Goal: Transaction & Acquisition: Purchase product/service

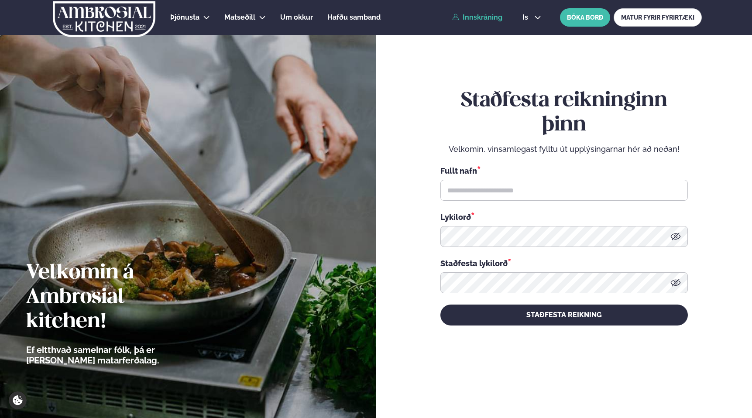
click at [489, 17] on link "Innskráning" at bounding box center [477, 18] width 50 height 8
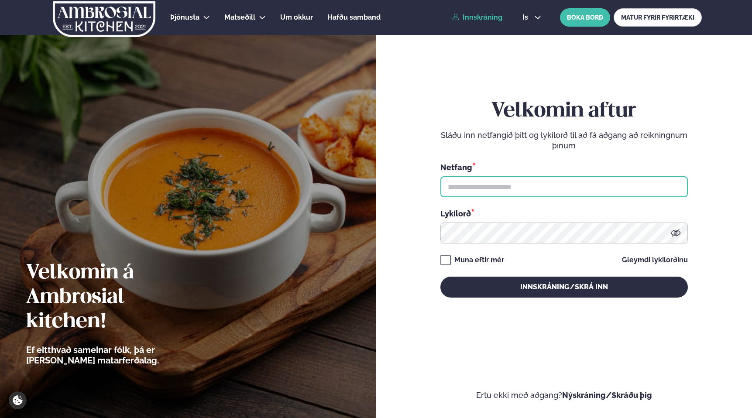
type input "**********"
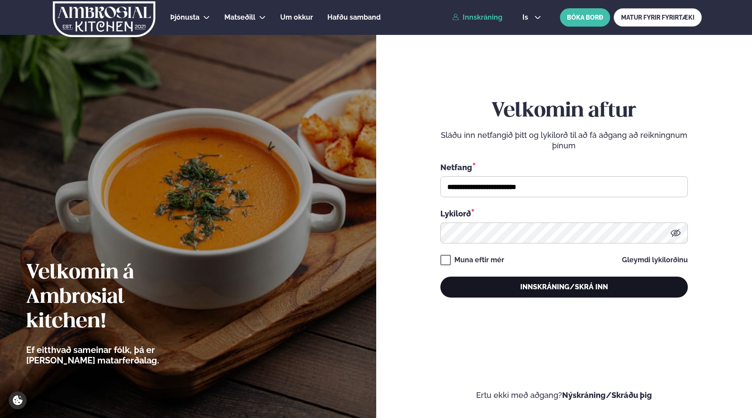
click at [553, 283] on button "Innskráning/Skrá inn" at bounding box center [563, 287] width 247 height 21
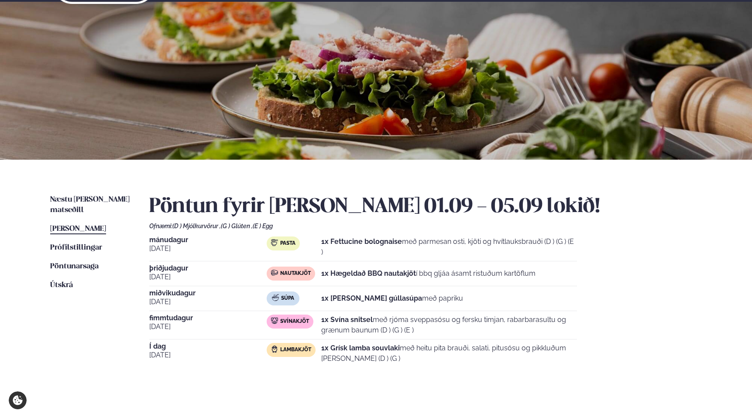
scroll to position [34, 0]
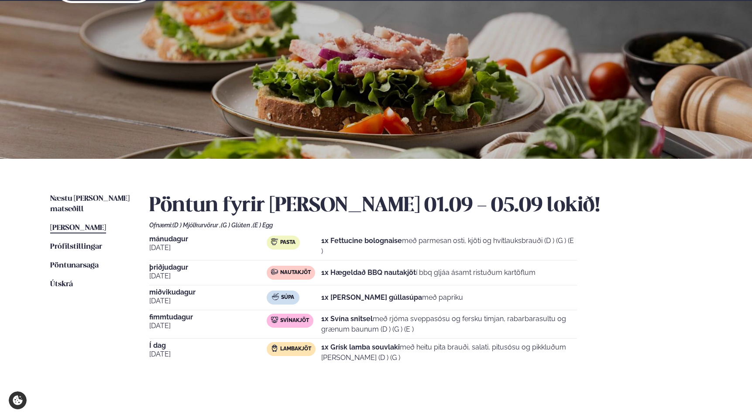
drag, startPoint x: 384, startPoint y: 357, endPoint x: 398, endPoint y: 374, distance: 22.2
click at [398, 374] on div "Pöntun fyrir [PERSON_NAME] 01.09 - 05.09 lokið! Ofnæmi: (D ) Mjólkurvörur , (G …" at bounding box center [425, 288] width 552 height 188
click at [80, 195] on span "Næstu [PERSON_NAME] matseðill" at bounding box center [89, 204] width 79 height 18
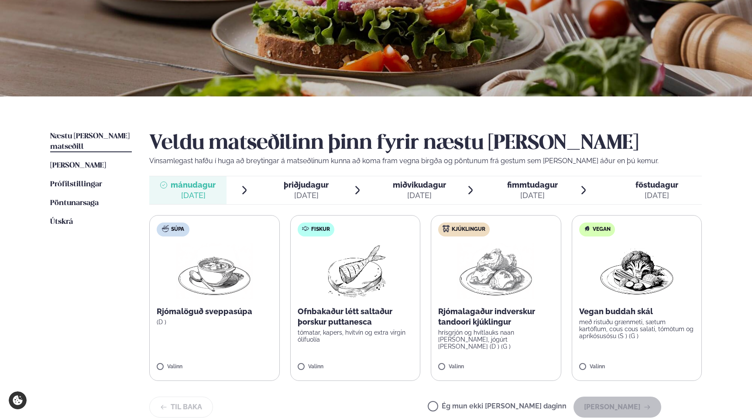
scroll to position [99, 0]
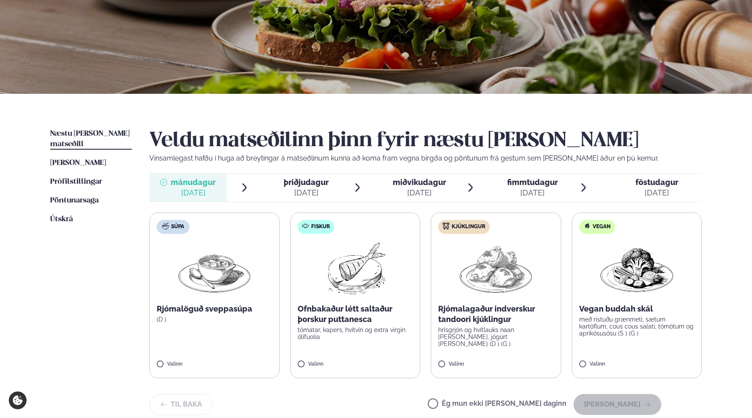
click at [487, 282] on img at bounding box center [495, 269] width 77 height 56
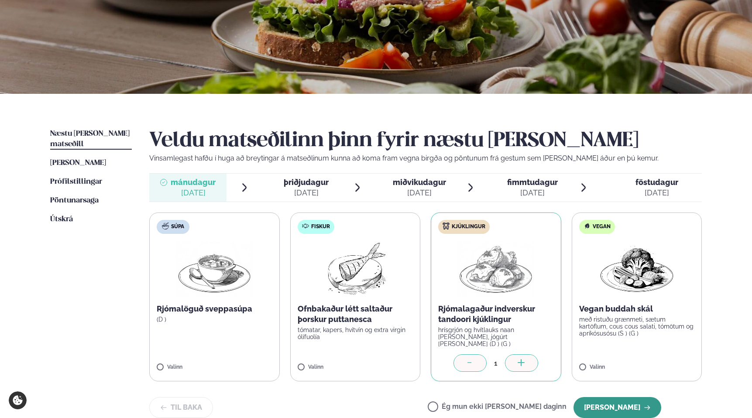
click at [627, 404] on button "[PERSON_NAME]" at bounding box center [617, 407] width 88 height 21
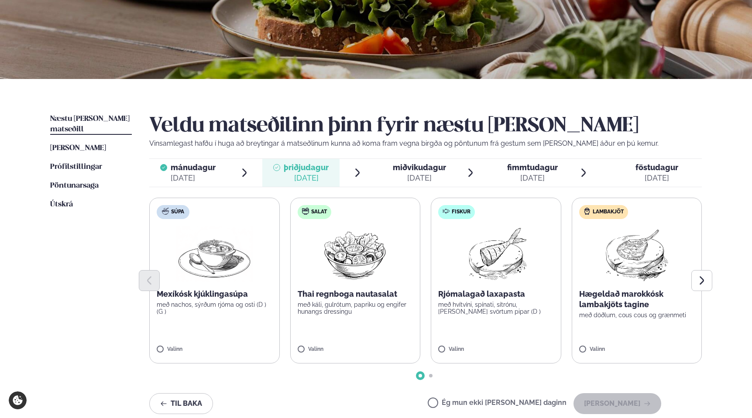
scroll to position [120, 0]
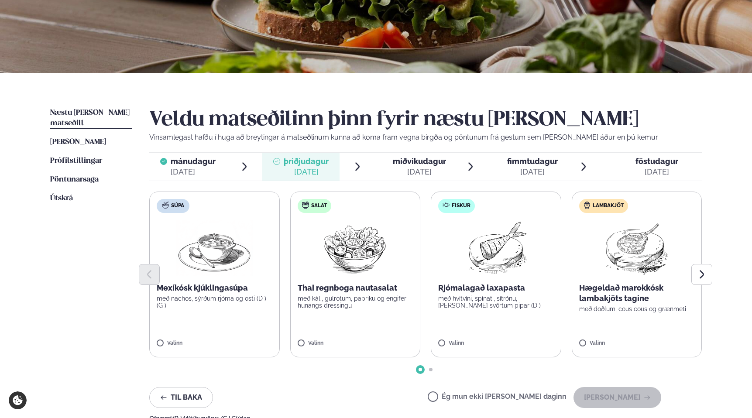
click at [207, 282] on div at bounding box center [425, 274] width 552 height 21
click at [664, 251] on img at bounding box center [636, 248] width 77 height 56
click at [637, 394] on button "[PERSON_NAME]" at bounding box center [617, 397] width 88 height 21
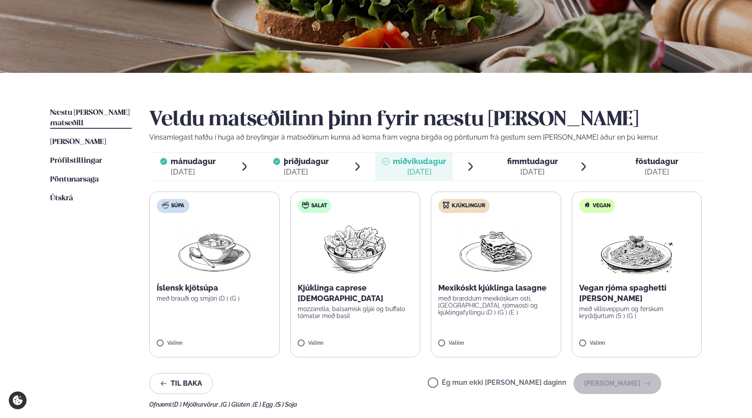
click at [494, 327] on label "Kjúklingur Mexikóskt kjúklinga lasagne með bræddum mexíkóskum osti, [GEOGRAPHIC…" at bounding box center [496, 275] width 130 height 166
click at [623, 379] on button "[PERSON_NAME]" at bounding box center [617, 383] width 88 height 21
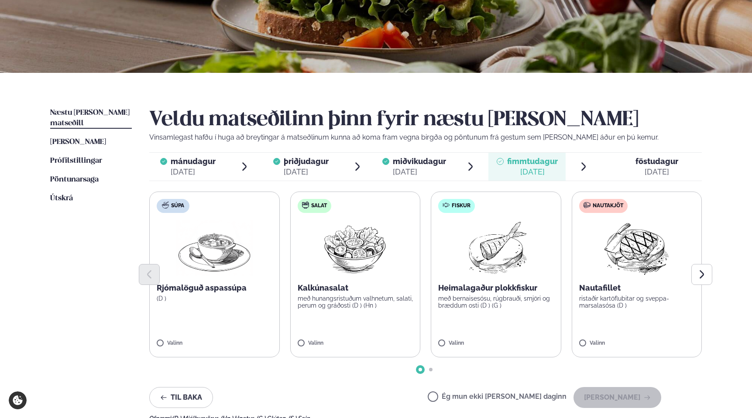
click at [485, 289] on p "Heimalagaður plokkfiskur" at bounding box center [496, 288] width 116 height 10
click at [626, 394] on button "[PERSON_NAME]" at bounding box center [617, 397] width 88 height 21
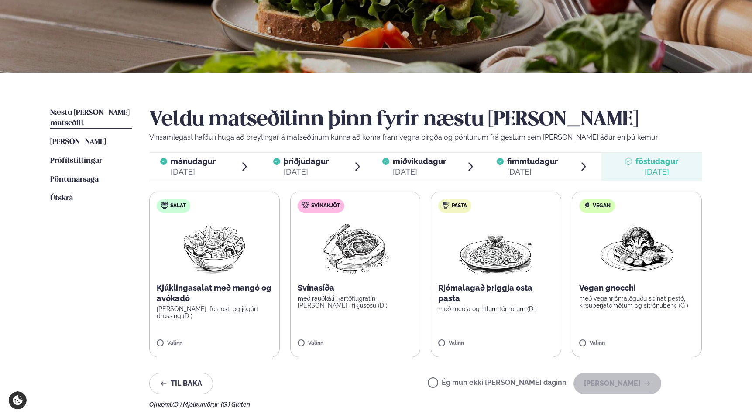
click at [366, 283] on p "Svínasíða" at bounding box center [356, 288] width 116 height 10
click at [616, 384] on button "[PERSON_NAME]" at bounding box center [617, 383] width 88 height 21
